Goal: Obtain resource: Download file/media

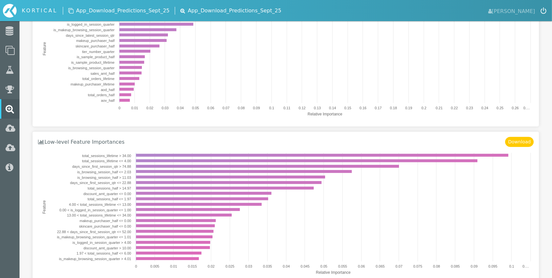
scroll to position [148, 0]
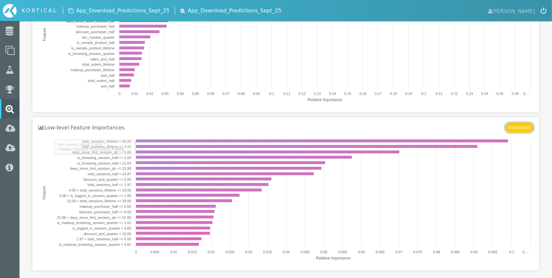
click at [523, 127] on button "Download" at bounding box center [519, 128] width 29 height 10
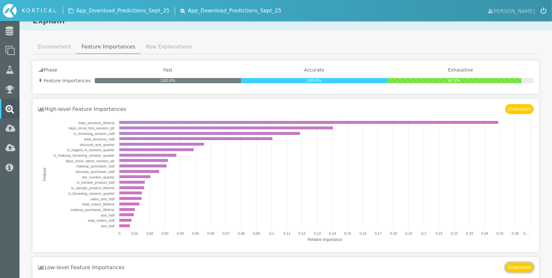
scroll to position [0, 0]
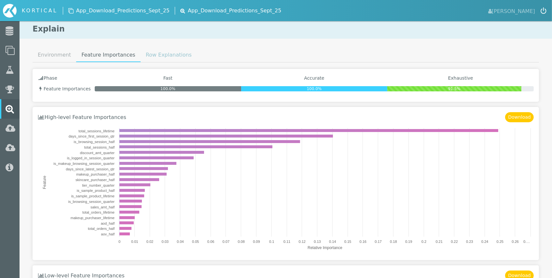
click at [164, 55] on link "Row Explanations" at bounding box center [169, 55] width 56 height 13
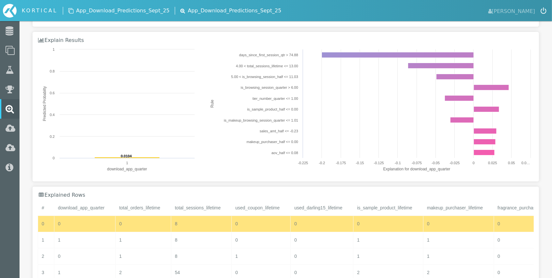
scroll to position [99, 0]
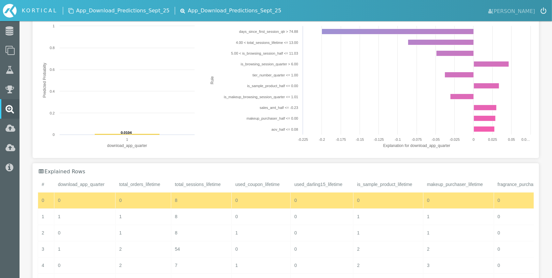
click at [182, 170] on div "Explained Rows" at bounding box center [286, 172] width 496 height 6
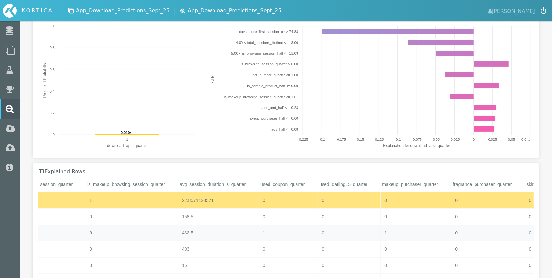
scroll to position [0, 0]
click at [248, 204] on div "0" at bounding box center [256, 201] width 59 height 16
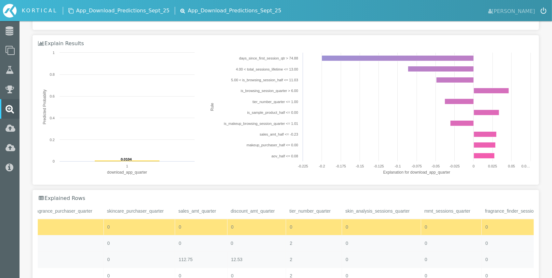
click at [255, 240] on div "0" at bounding box center [256, 244] width 59 height 16
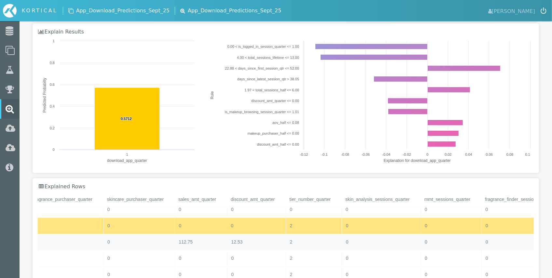
click at [255, 238] on div "12.53" at bounding box center [256, 242] width 59 height 16
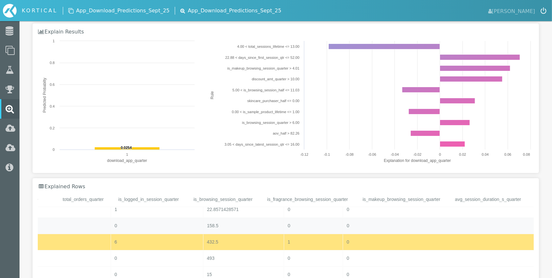
scroll to position [0, 1309]
click at [263, 242] on div "6" at bounding box center [287, 242] width 92 height 16
click at [265, 229] on div "0" at bounding box center [287, 226] width 92 height 16
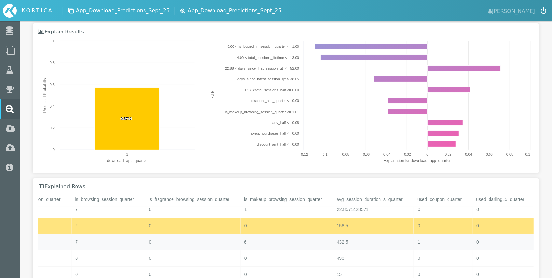
click at [260, 238] on div "6" at bounding box center [287, 242] width 92 height 16
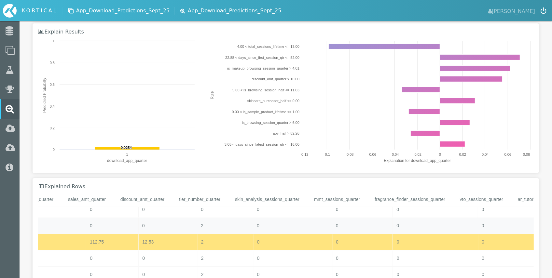
scroll to position [0, 1487]
click at [190, 242] on div "2" at bounding box center [204, 242] width 56 height 16
click at [190, 209] on div "0" at bounding box center [204, 210] width 56 height 16
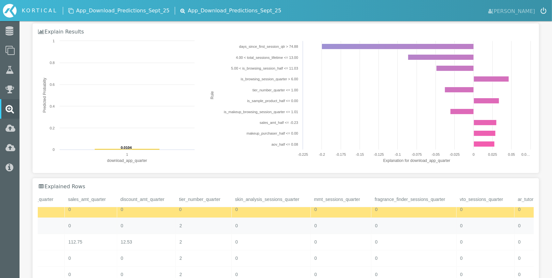
click at [196, 223] on div "2" at bounding box center [204, 226] width 56 height 16
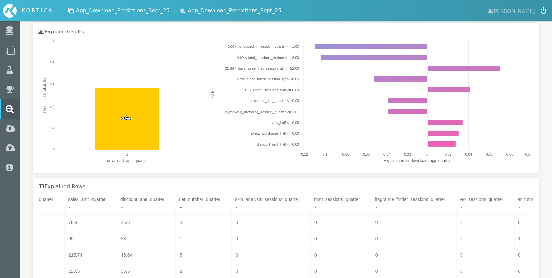
scroll to position [83, 0]
click at [194, 207] on div "4" at bounding box center [204, 214] width 56 height 16
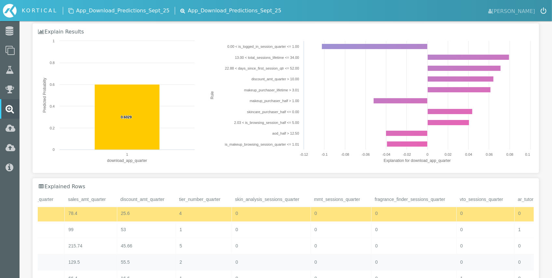
scroll to position [90, 0]
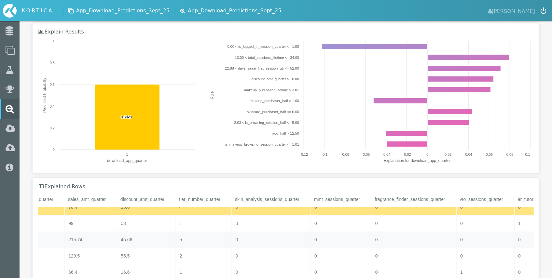
click at [192, 238] on div "5" at bounding box center [204, 240] width 56 height 16
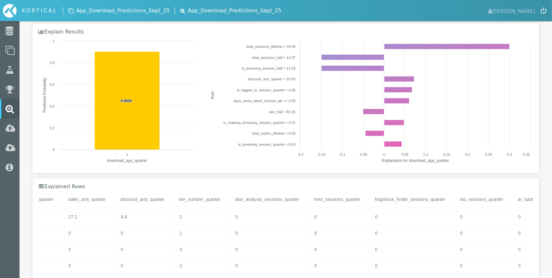
scroll to position [287, 0]
click at [210, 216] on div "3" at bounding box center [204, 222] width 56 height 16
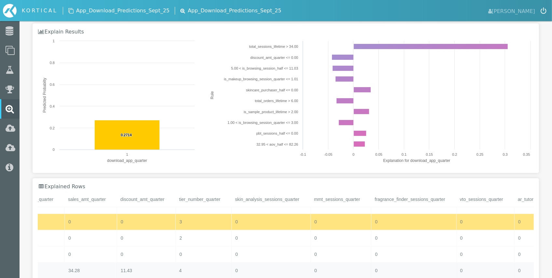
click at [187, 273] on div "4" at bounding box center [204, 271] width 56 height 16
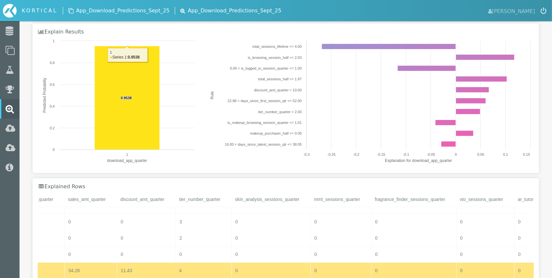
scroll to position [0, 0]
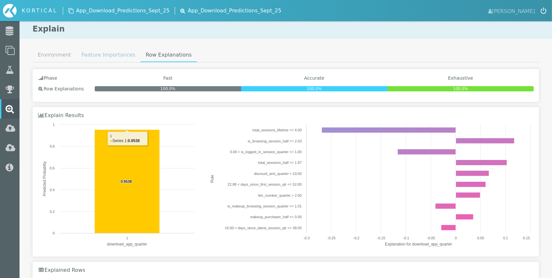
click at [100, 58] on link "Feature Importances" at bounding box center [108, 55] width 64 height 13
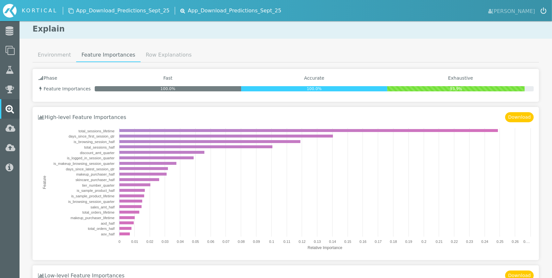
click at [165, 43] on div "Explain Environment Feature Importances Row Explanations Explain Status Environ…" at bounding box center [286, 228] width 533 height 416
